Goal: Task Accomplishment & Management: Complete application form

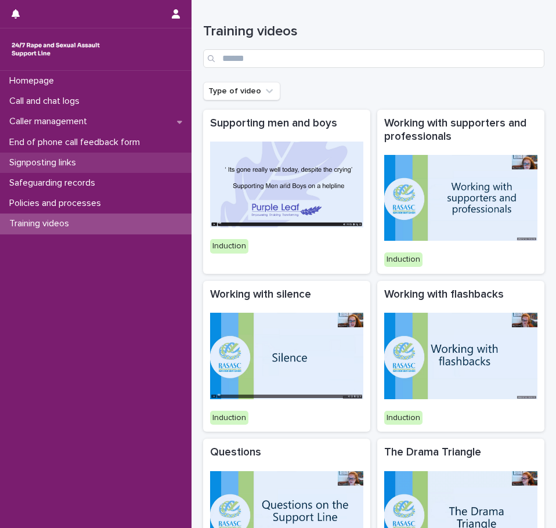
click at [59, 160] on p "Signposting links" at bounding box center [45, 162] width 81 height 11
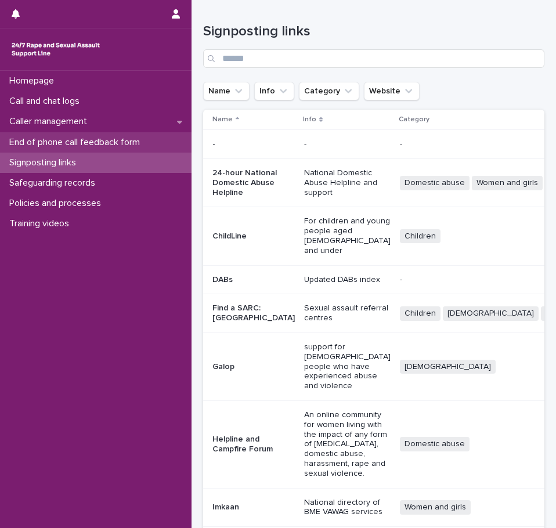
click at [55, 143] on p "End of phone call feedback form" at bounding box center [77, 142] width 145 height 11
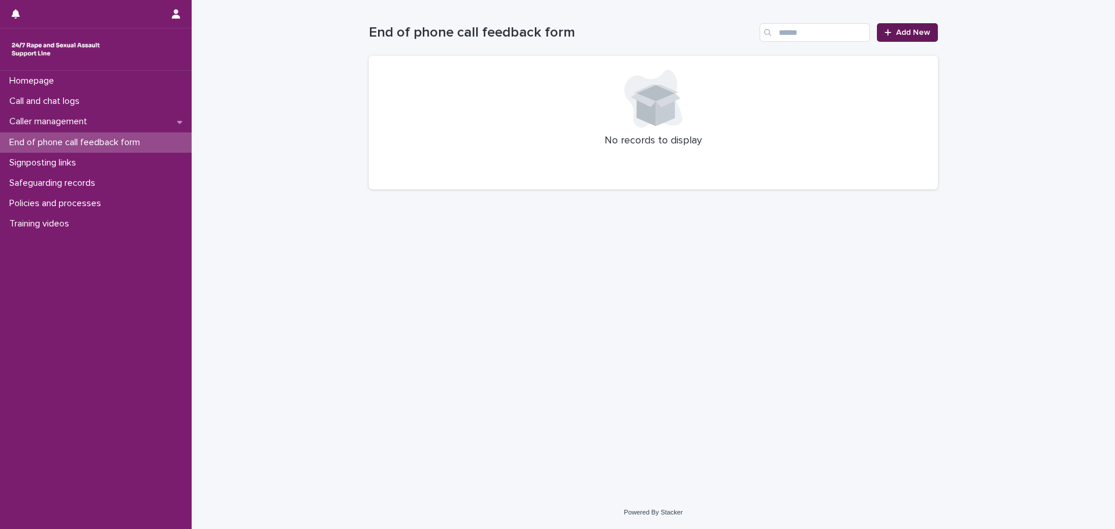
click at [556, 35] on span "Add New" at bounding box center [913, 32] width 34 height 8
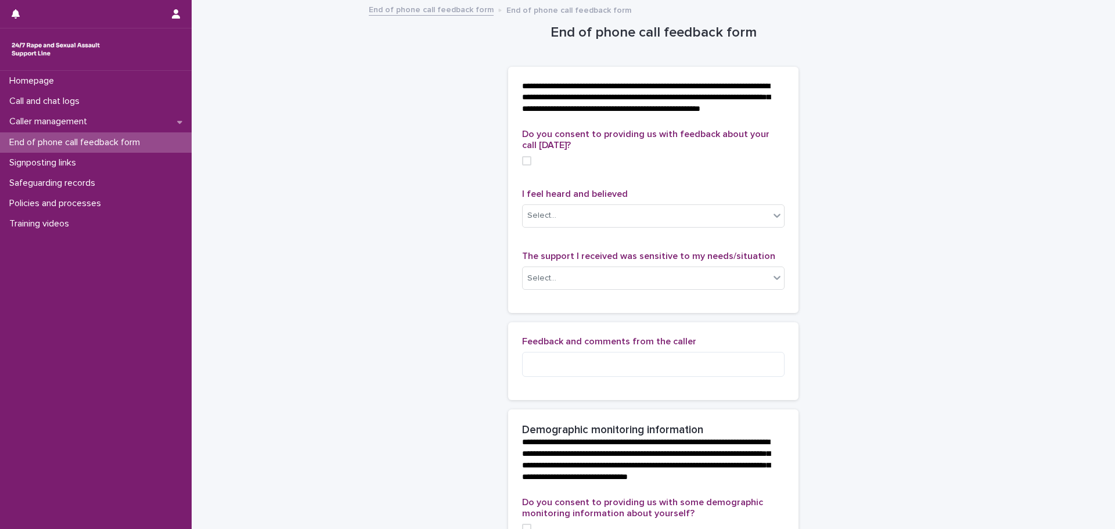
scroll to position [58, 0]
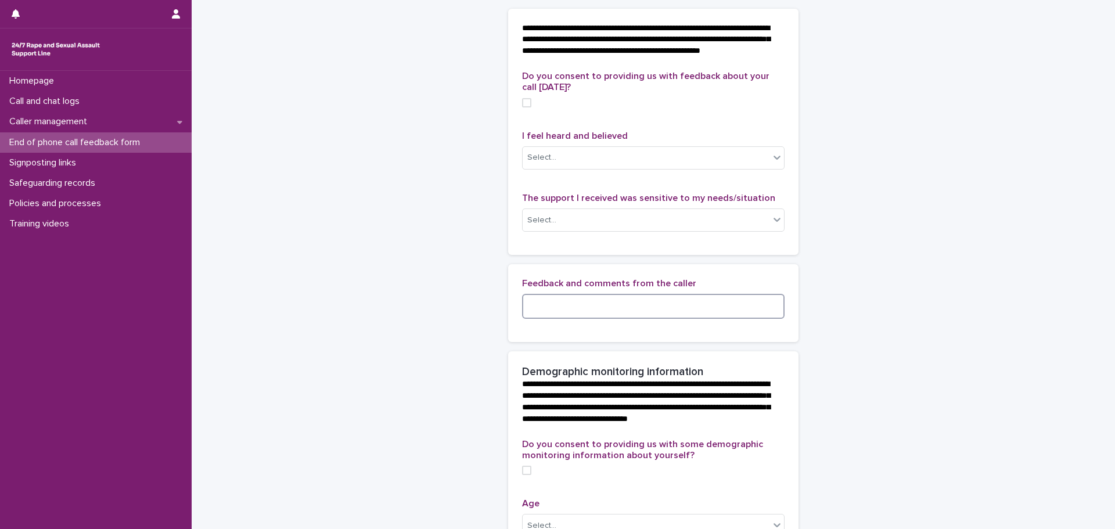
click at [556, 319] on textarea at bounding box center [653, 306] width 262 height 25
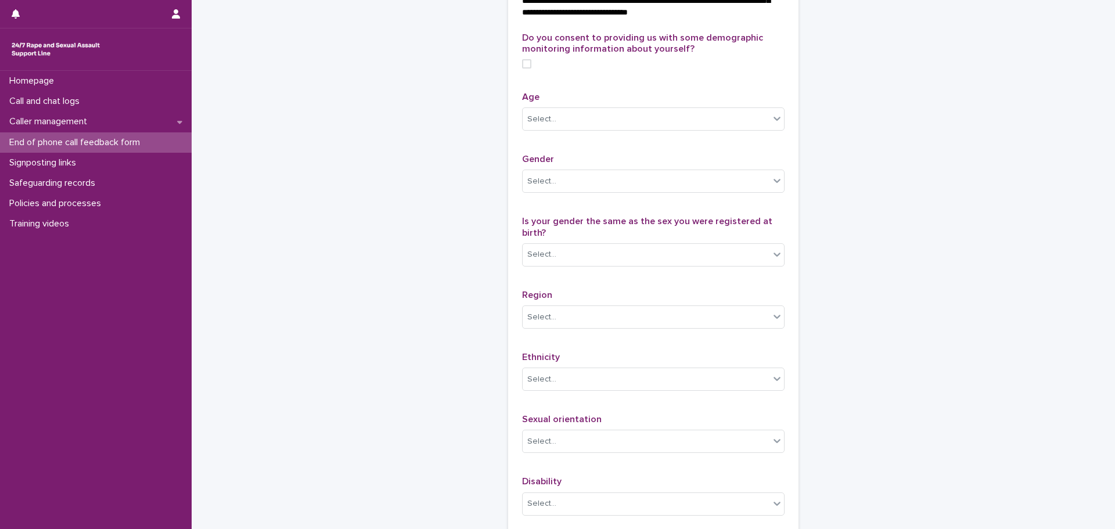
scroll to position [523, 0]
